Goal: Information Seeking & Learning: Learn about a topic

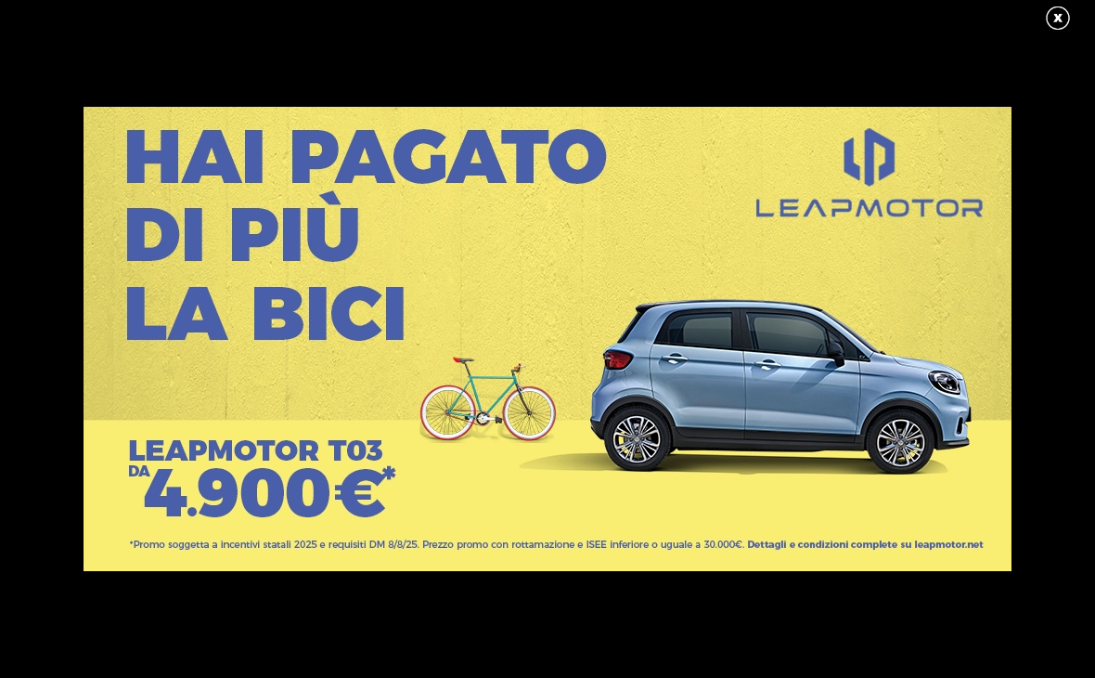
click at [1052, 25] on link at bounding box center [1067, 19] width 46 height 28
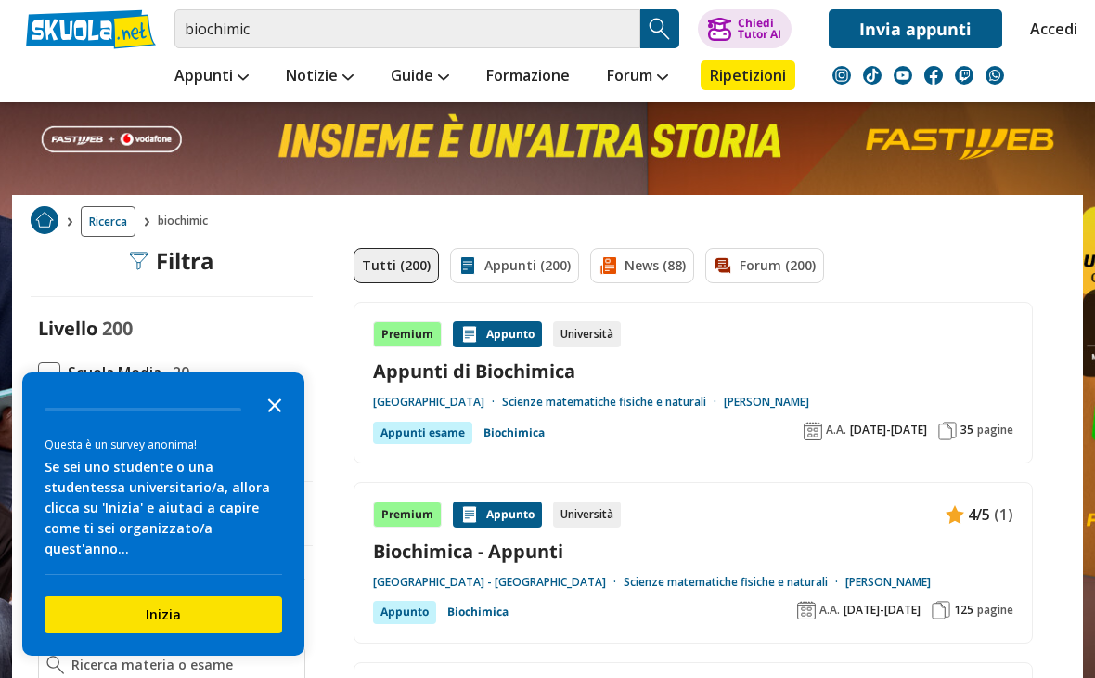
click at [287, 422] on icon "Close the survey" at bounding box center [274, 403] width 37 height 37
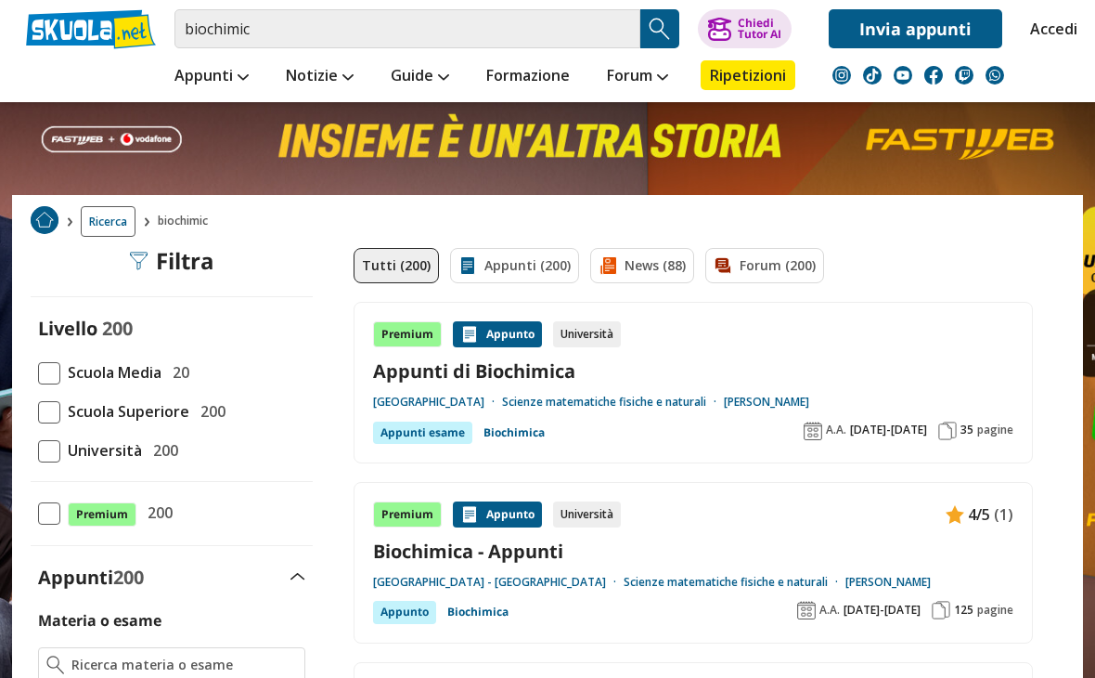
click at [68, 457] on span "Università" at bounding box center [101, 450] width 82 height 24
click at [38, 450] on input "Università 200" at bounding box center [38, 450] width 0 height 0
checkbox input "true"
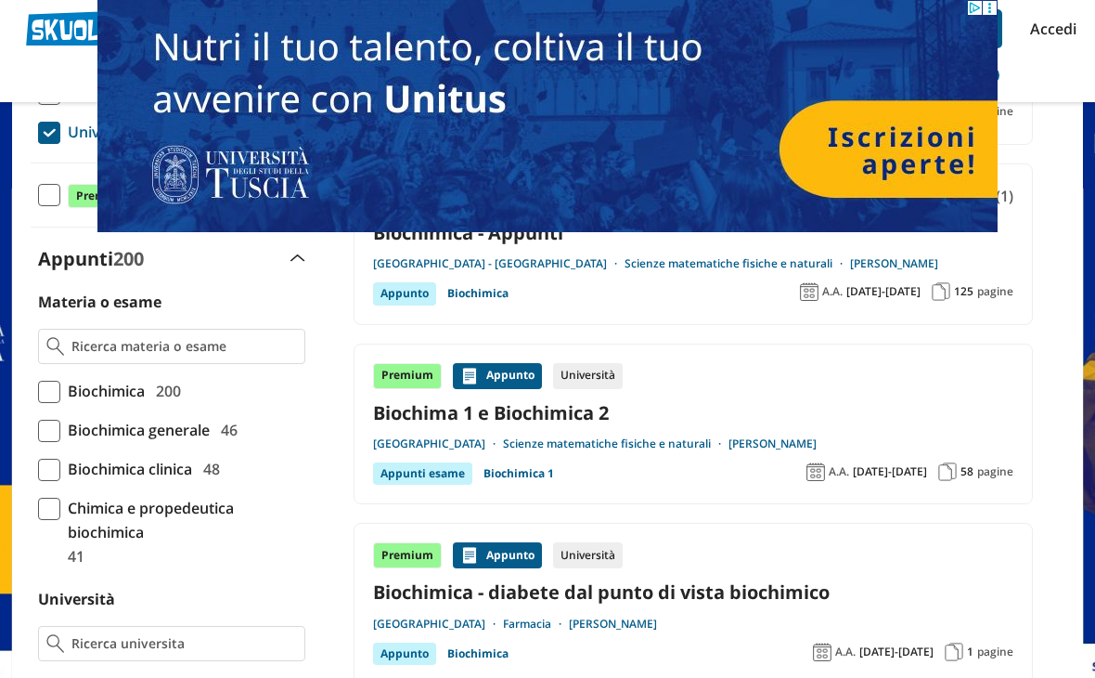
scroll to position [316, 0]
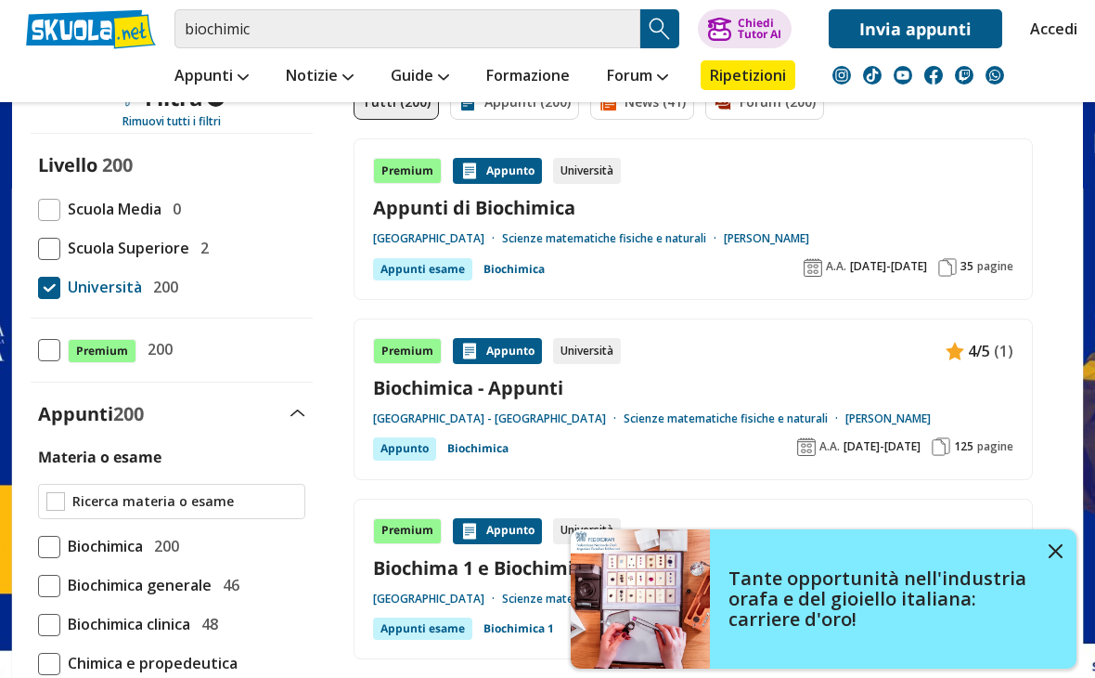
scroll to position [248, 0]
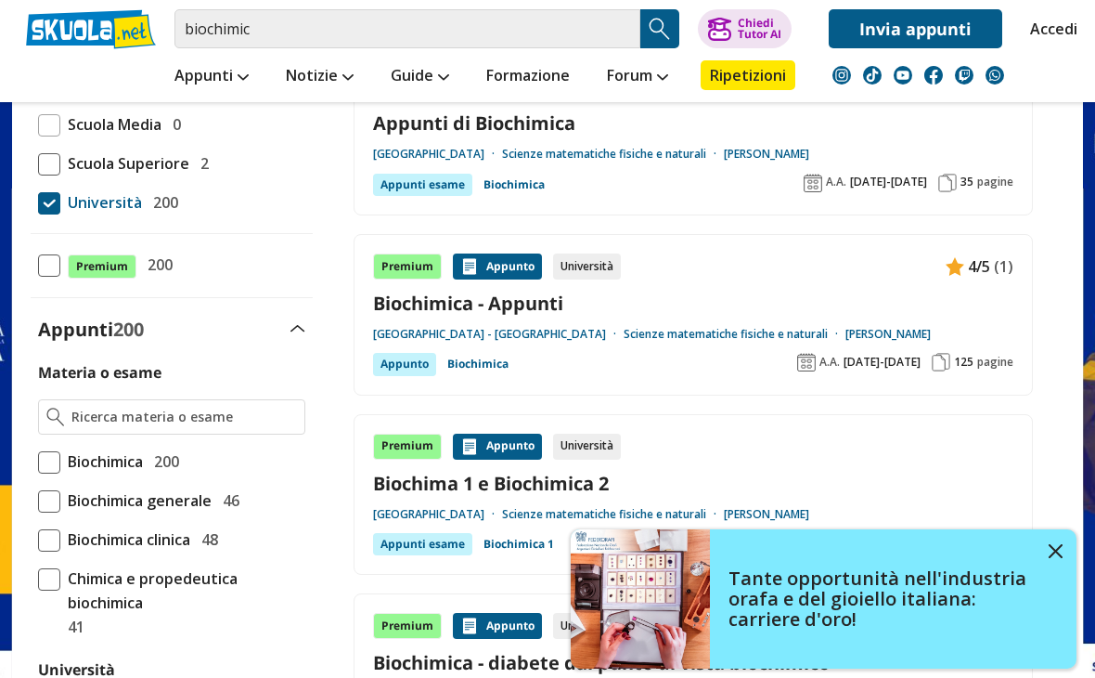
click at [110, 461] on span "Biochimica" at bounding box center [101, 461] width 83 height 24
click at [38, 461] on input "Biochimica 200" at bounding box center [38, 461] width 0 height 0
checkbox input "true"
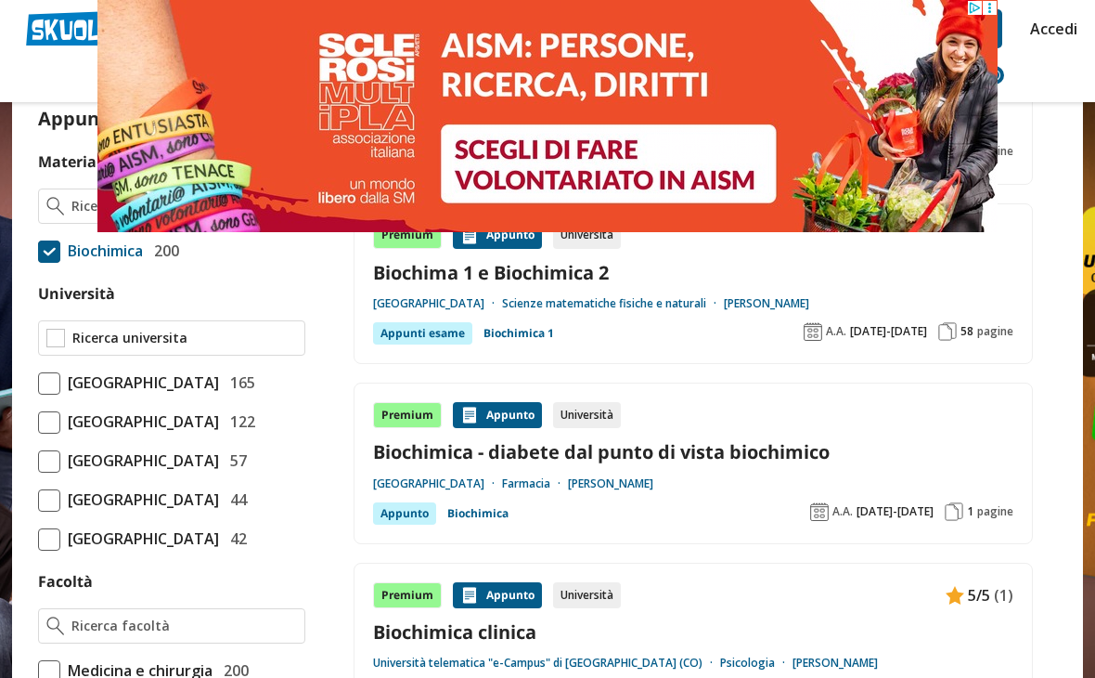
scroll to position [430, 0]
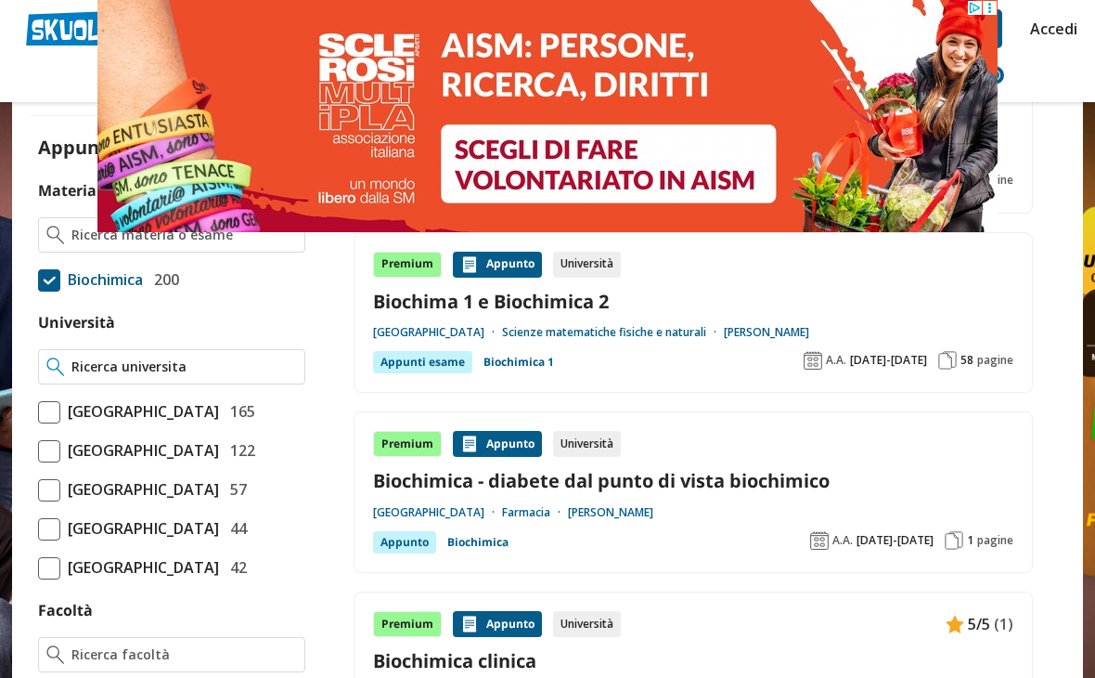
click at [147, 369] on input "Università" at bounding box center [184, 366] width 226 height 19
type input "O"
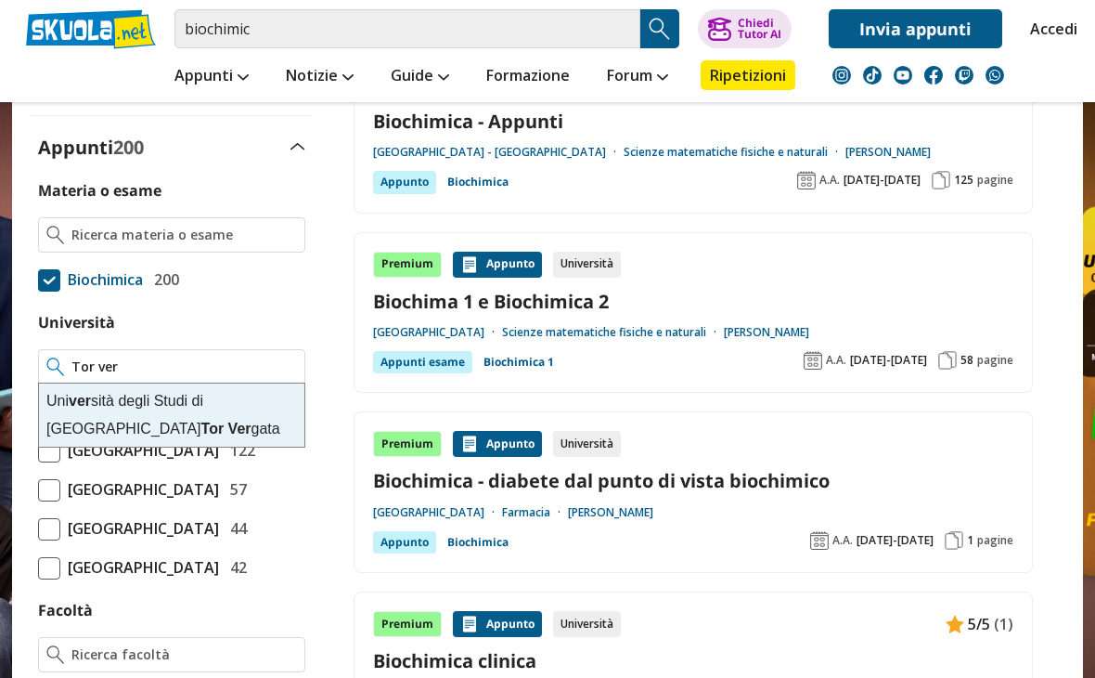
click at [76, 415] on div "Uni ver sità degli Studi di Roma Tor Ver gata" at bounding box center [171, 414] width 265 height 63
type input "[GEOGRAPHIC_DATA]"
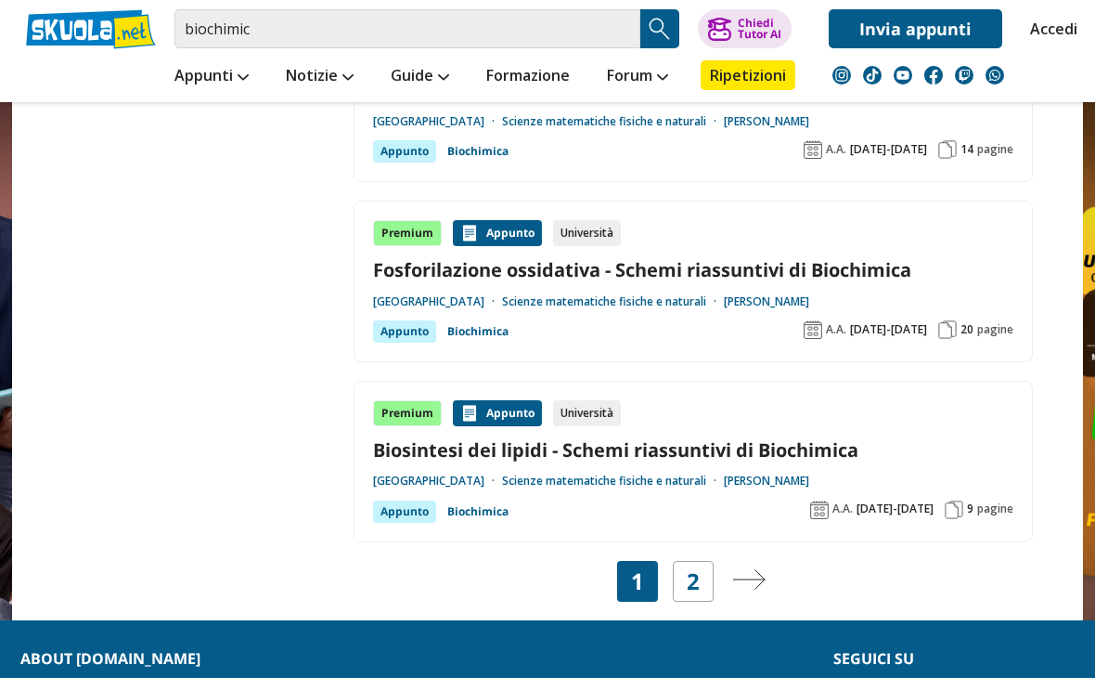
scroll to position [3340, 0]
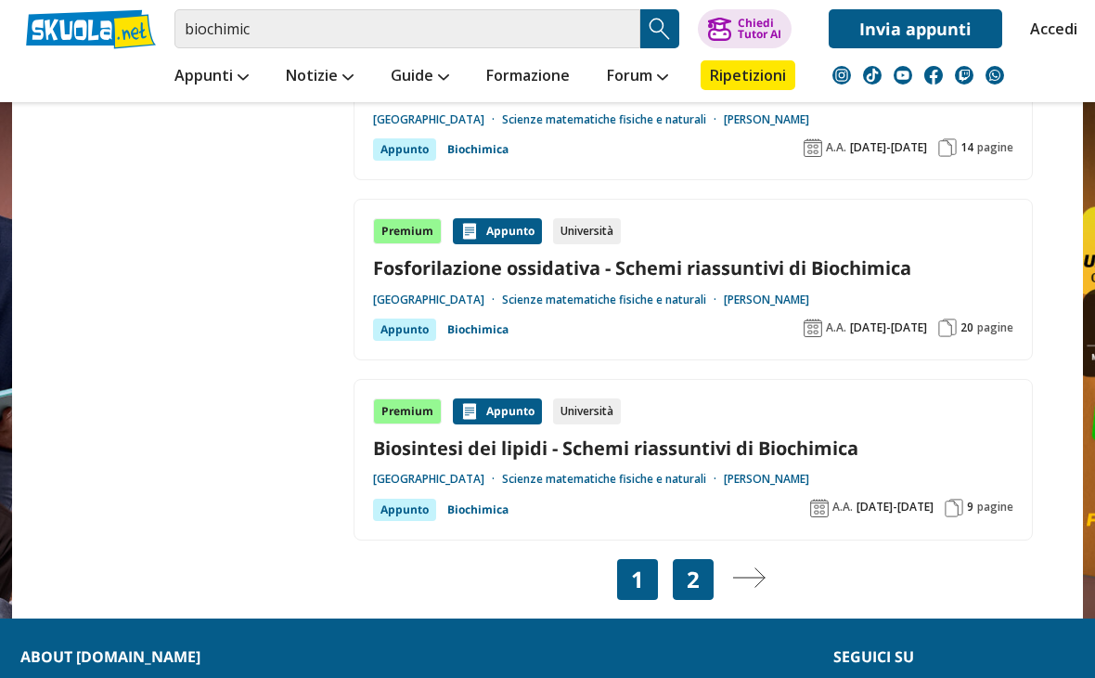
click at [704, 579] on div "2" at bounding box center [693, 579] width 41 height 41
click at [693, 566] on link "2" at bounding box center [693, 579] width 13 height 26
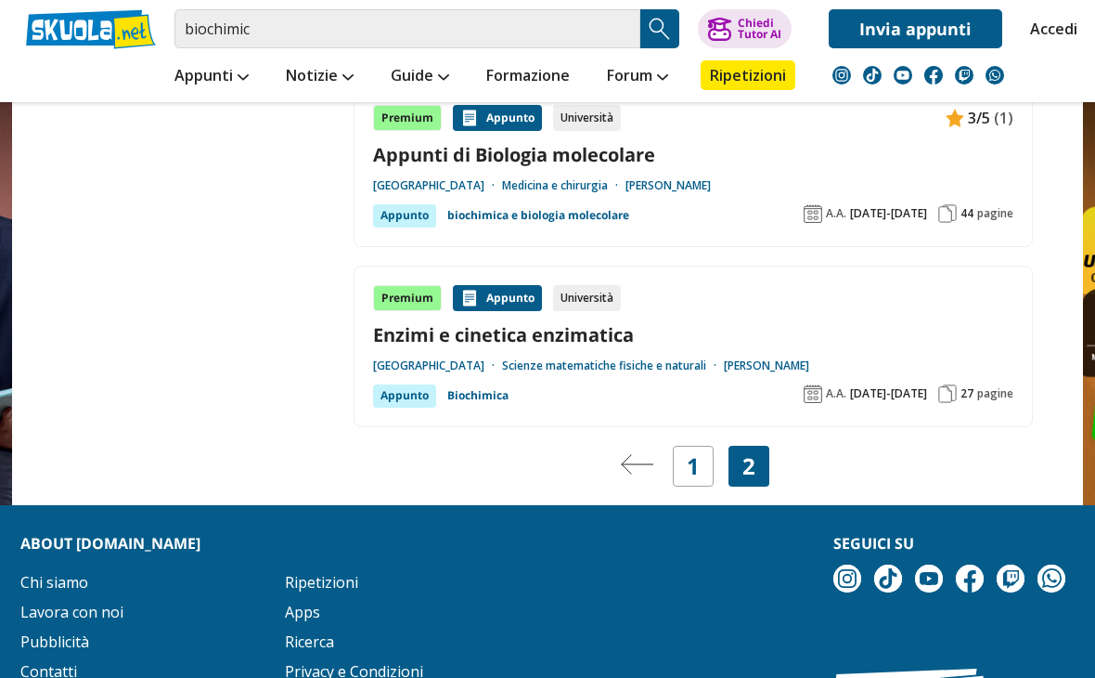
scroll to position [3121, 0]
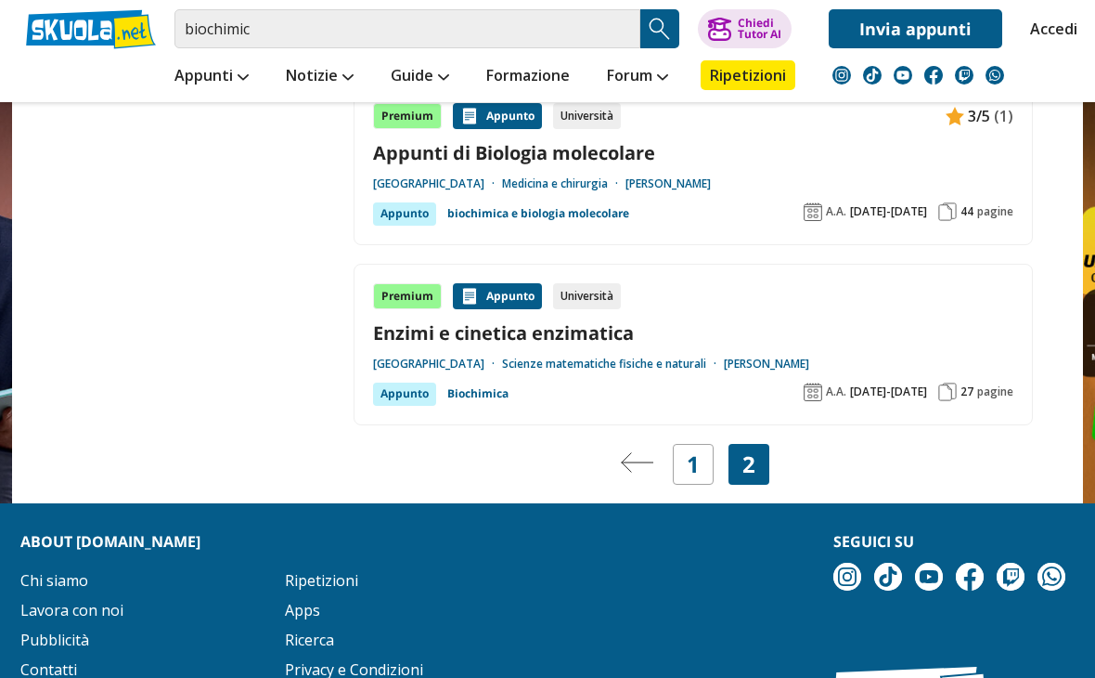
click at [632, 472] on img "Pagina precedente" at bounding box center [637, 462] width 33 height 20
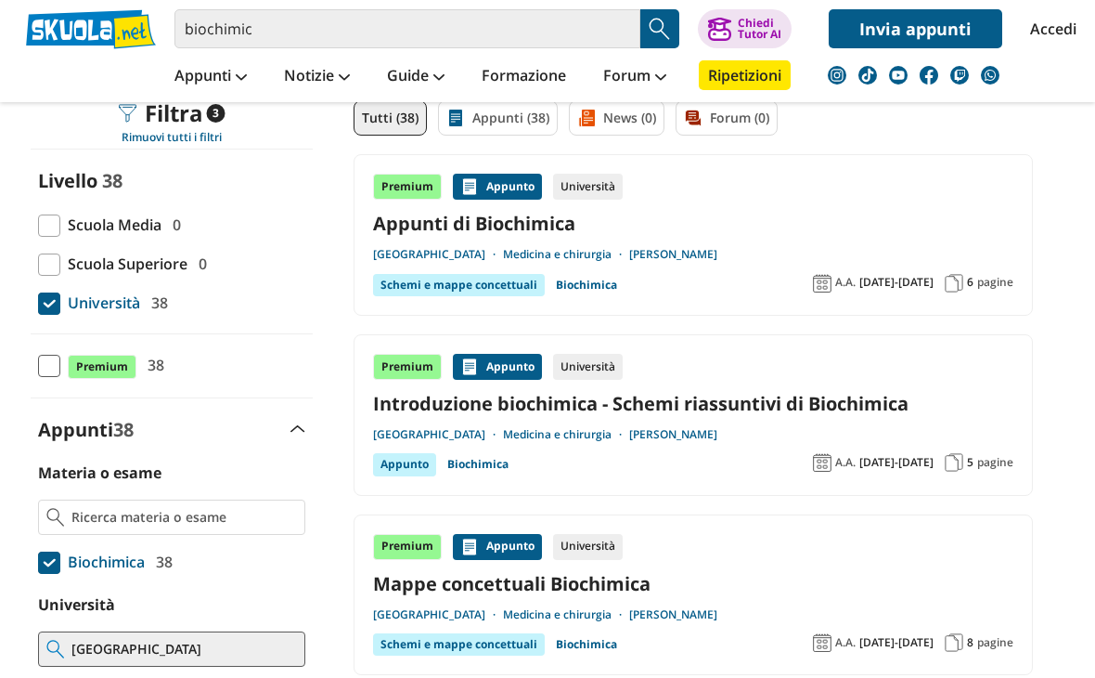
scroll to position [153, 0]
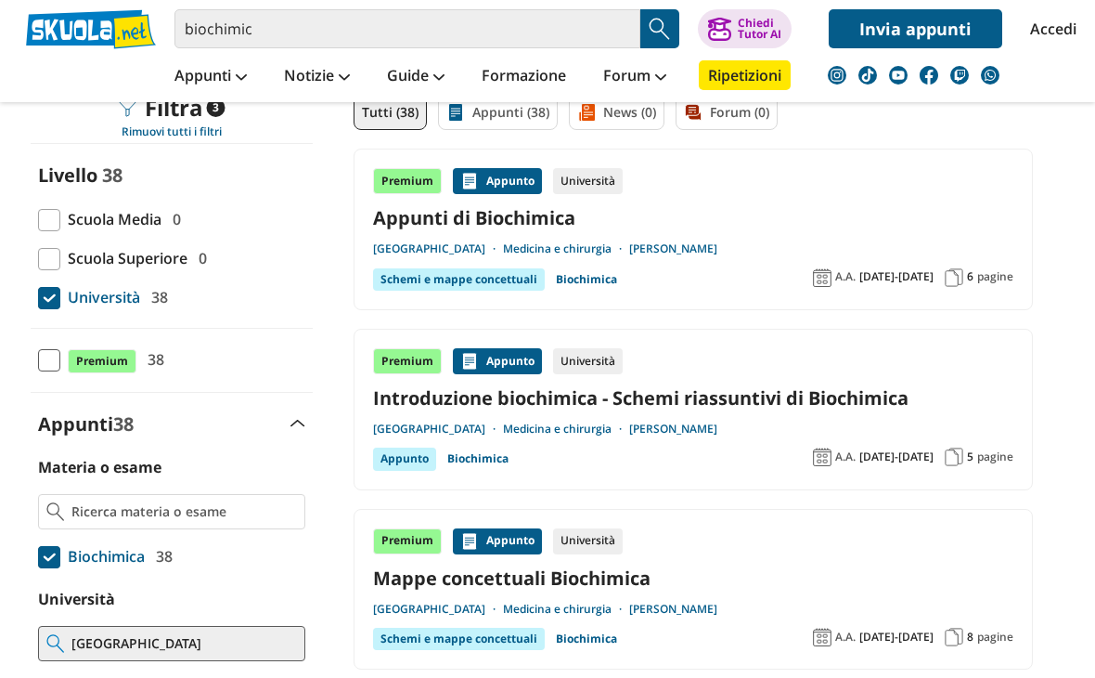
click at [58, 558] on span at bounding box center [49, 557] width 22 height 22
click at [38, 556] on input "Biochimica 38" at bounding box center [38, 556] width 0 height 0
checkbox input "false"
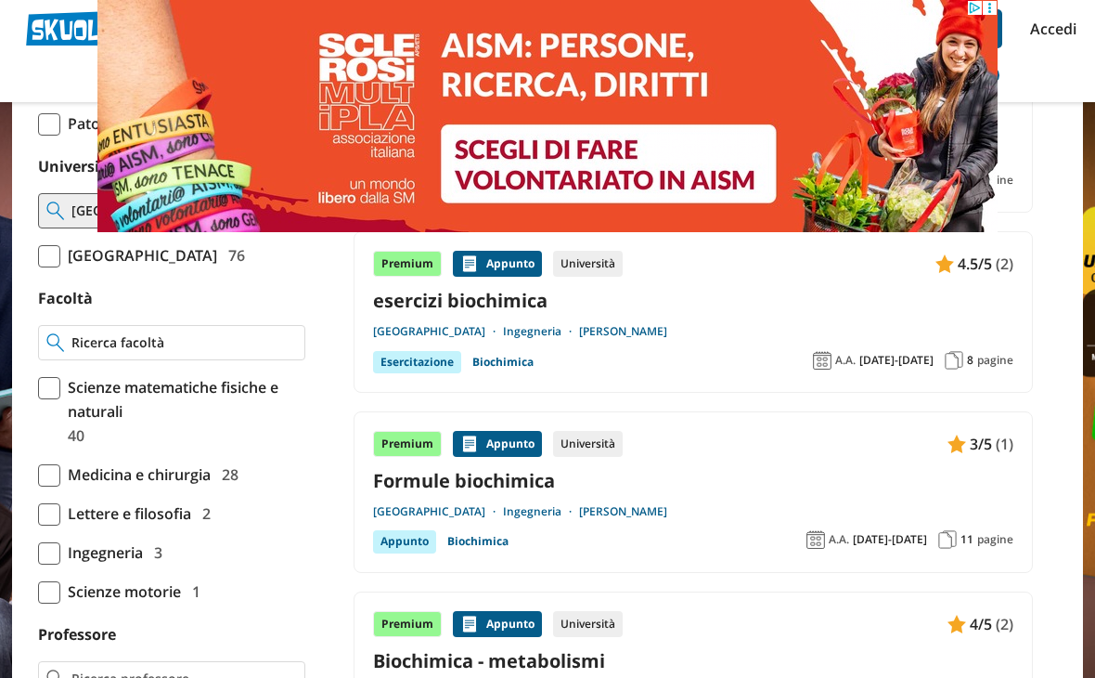
click at [165, 352] on input "Facoltà" at bounding box center [184, 342] width 226 height 19
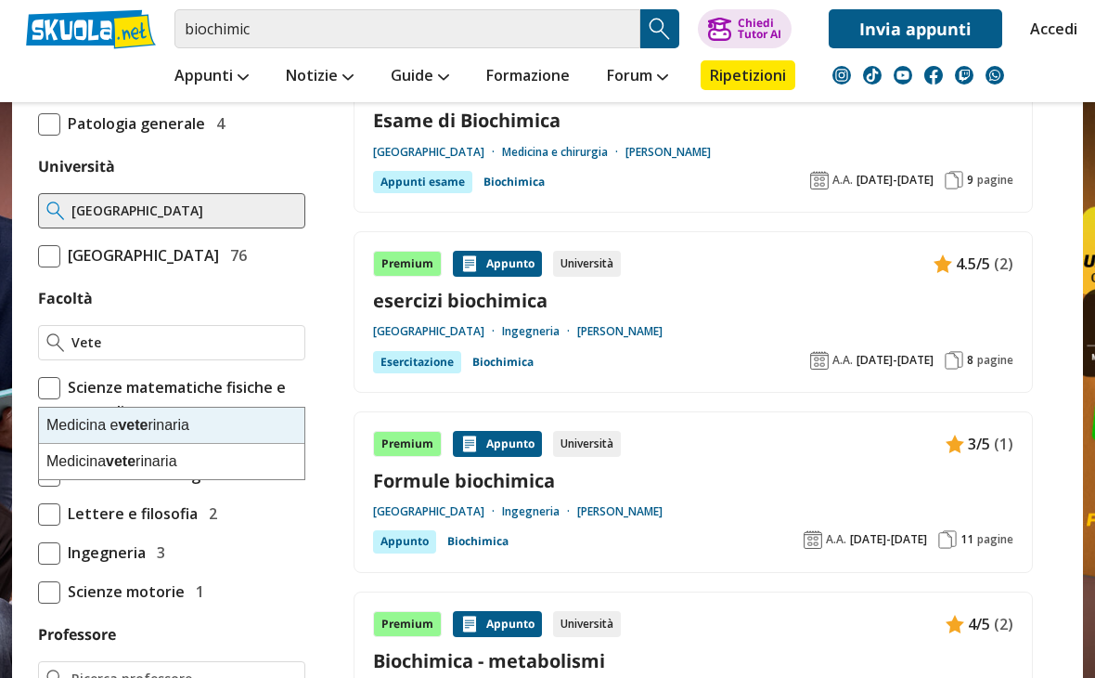
click at [184, 360] on div "Materia o esame Biochimica 38 Biochimica clinica 5 3 1" at bounding box center [172, 611] width 282 height 1586
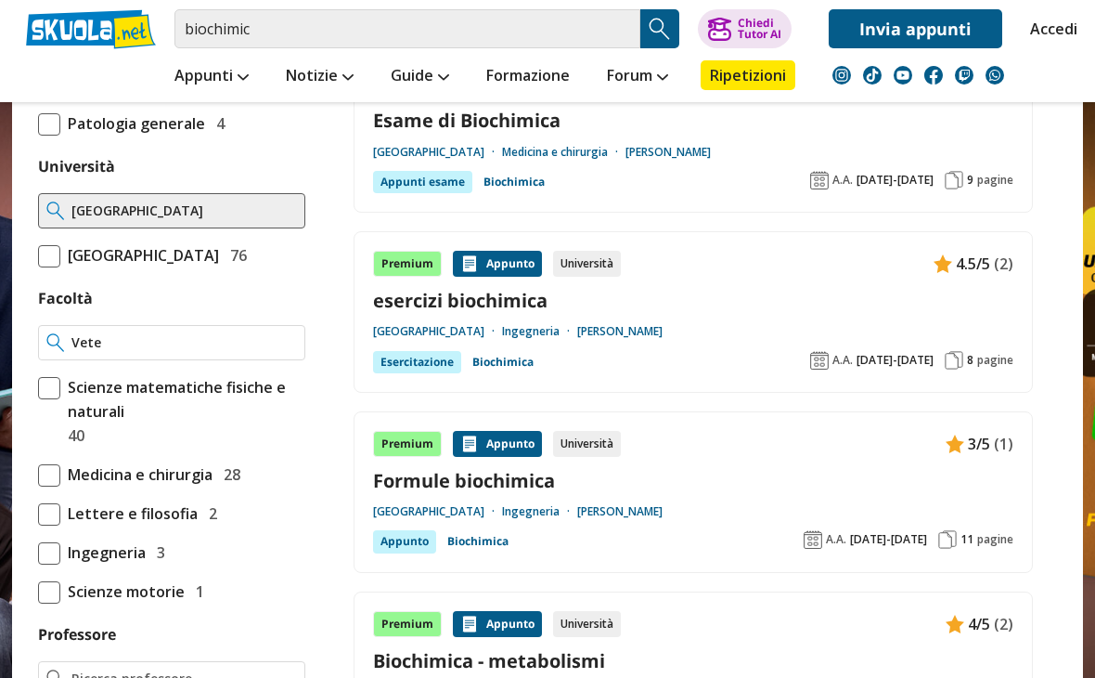
click at [180, 352] on input "Vete" at bounding box center [184, 342] width 226 height 19
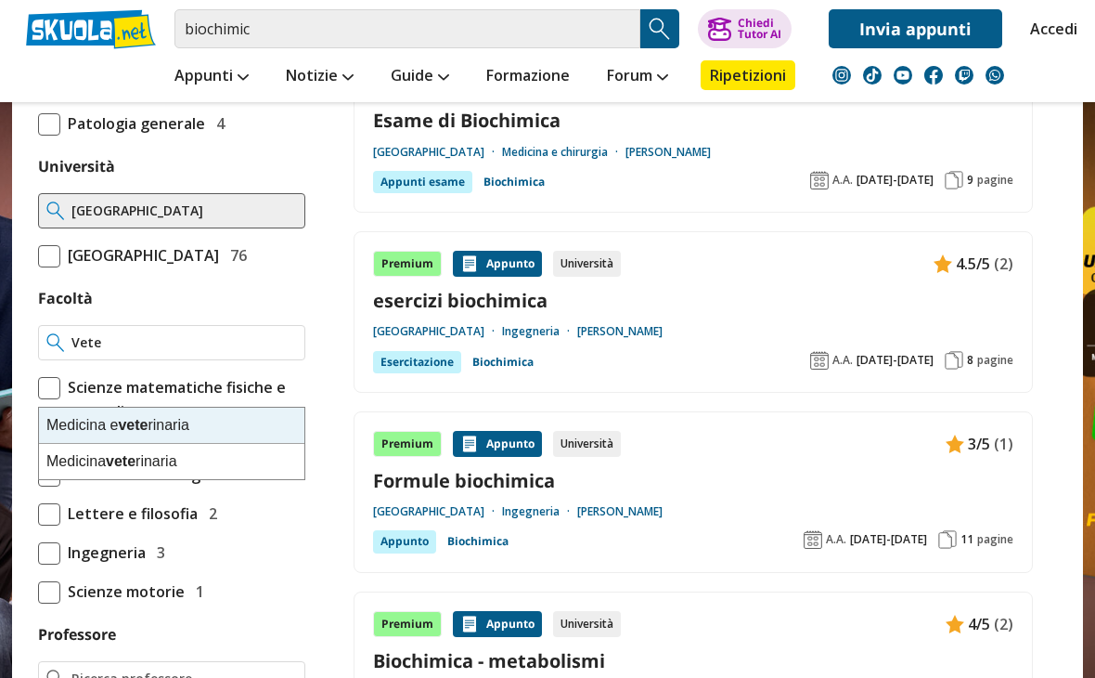
click at [123, 462] on strong "vete" at bounding box center [121, 461] width 30 height 16
type input "Medicina veterinaria"
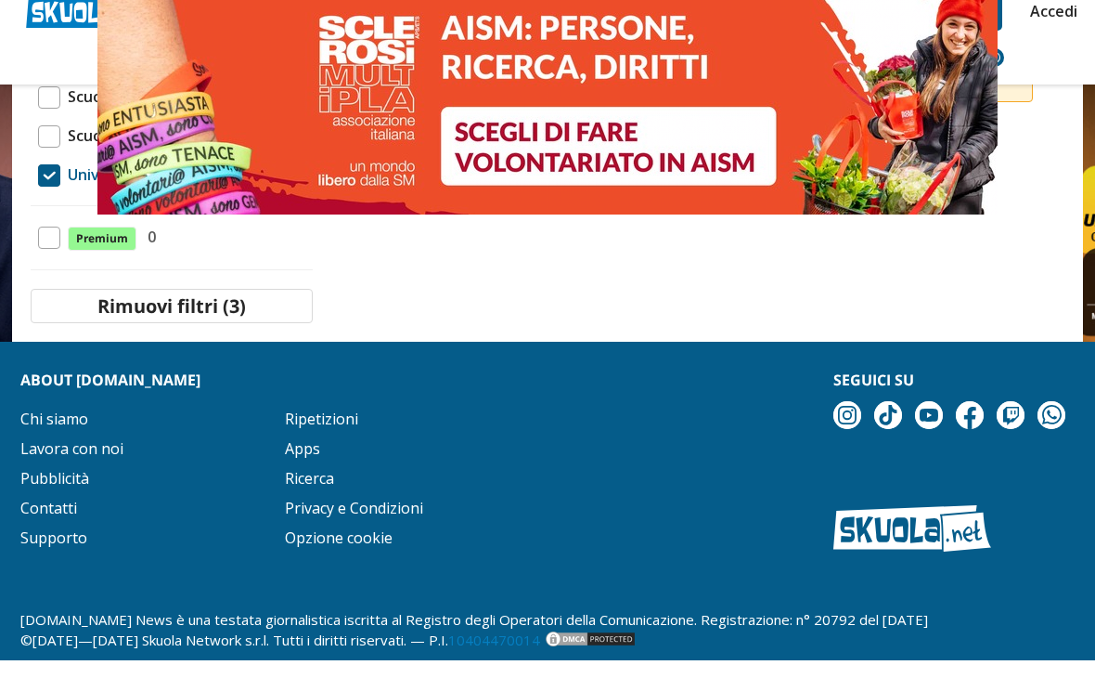
scroll to position [264, 0]
